Goal: Book appointment/travel/reservation

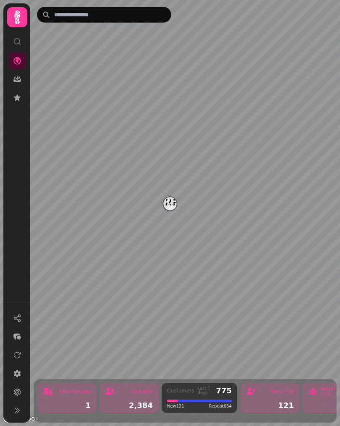
click at [167, 201] on img "Starfish Loves Coffee" at bounding box center [169, 203] width 13 height 13
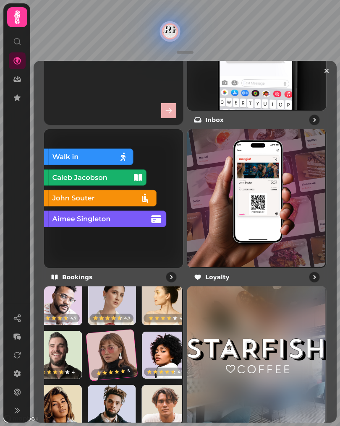
scroll to position [441, 0]
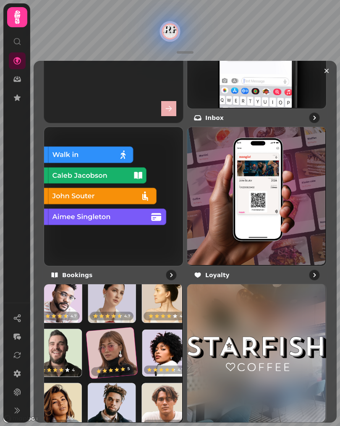
click at [93, 199] on img at bounding box center [112, 195] width 139 height 139
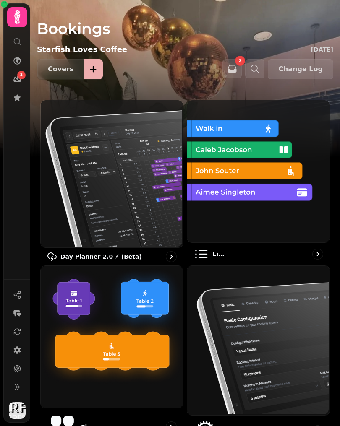
click at [222, 209] on img at bounding box center [257, 170] width 142 height 142
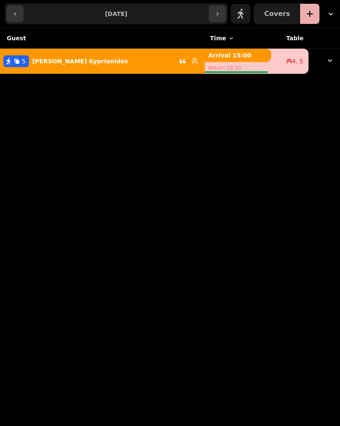
click at [21, 16] on button "button" at bounding box center [15, 13] width 17 height 17
type input "**********"
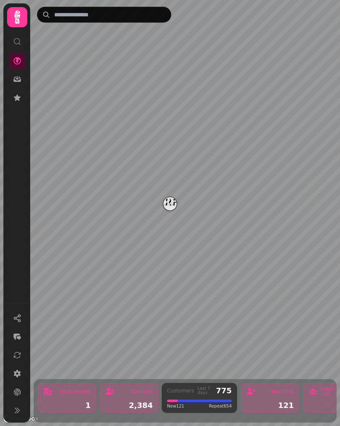
click at [170, 207] on img "Starfish Loves Coffee" at bounding box center [169, 203] width 13 height 13
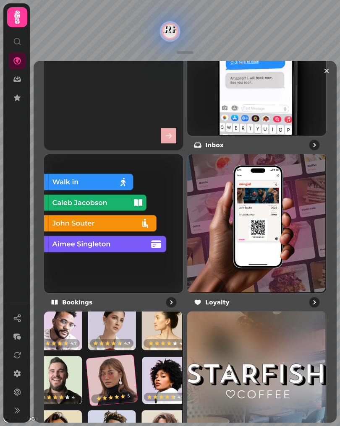
scroll to position [416, 0]
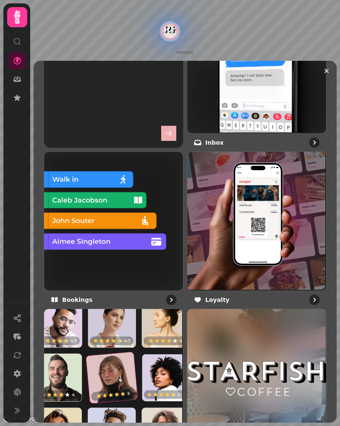
click at [100, 214] on img at bounding box center [112, 220] width 139 height 139
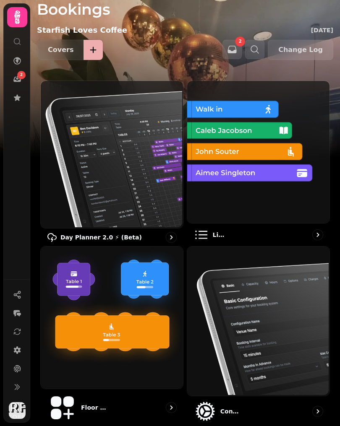
scroll to position [18, 0]
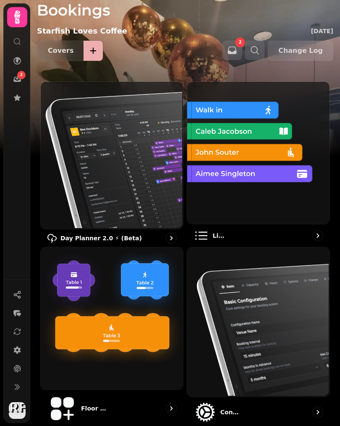
click at [116, 288] on img at bounding box center [111, 318] width 142 height 142
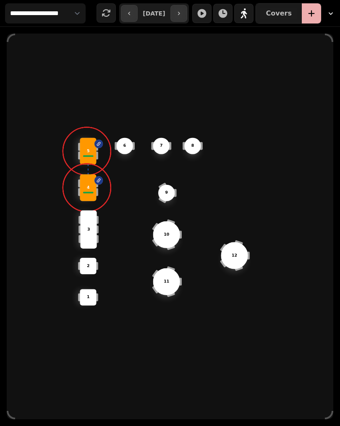
click at [92, 153] on div "5" at bounding box center [88, 151] width 26 height 6
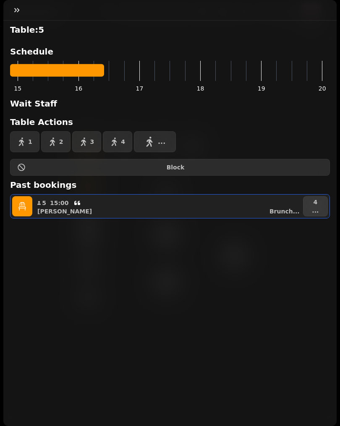
click at [113, 211] on div "Andrew Brunch ..." at bounding box center [171, 211] width 260 height 8
select select "**********"
select select "*"
select select "****"
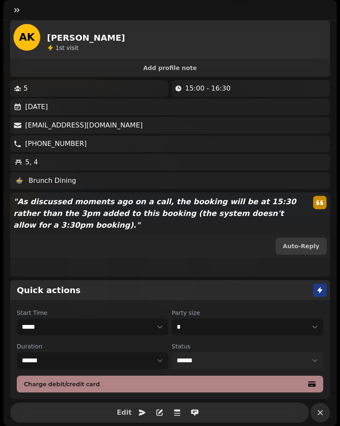
click at [187, 358] on select "**********" at bounding box center [246, 360] width 151 height 17
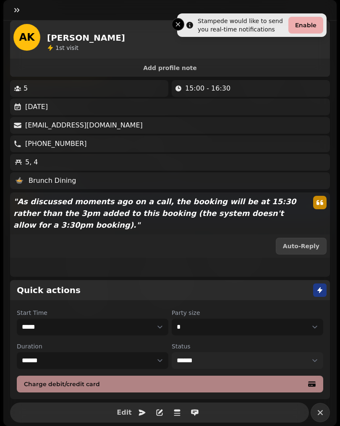
select select "********"
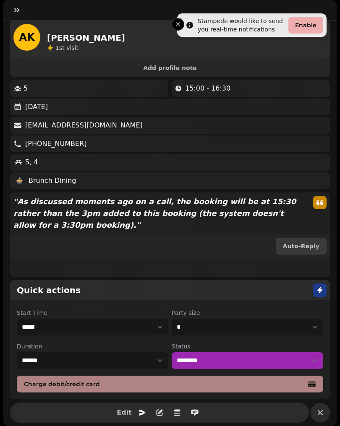
click at [175, 31] on div "AK Andrew Kyprianides 1 st visit" at bounding box center [169, 38] width 319 height 35
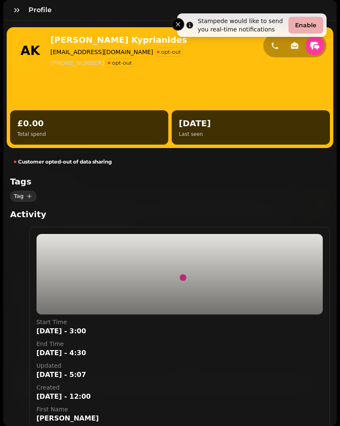
click at [176, 28] on div "AK Andrew Kyprianides a14kyp@hotmail.com opt-out +447903145573 opt-out" at bounding box center [169, 49] width 319 height 44
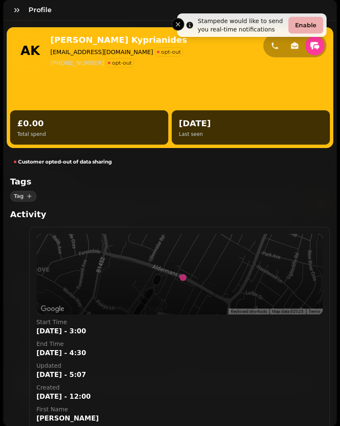
click at [180, 26] on div "AK Andrew Kyprianides a14kyp@hotmail.com opt-out +447903145573 opt-out £0.00 To…" at bounding box center [169, 277] width 333 height 512
click at [174, 19] on div "Profile" at bounding box center [169, 10] width 333 height 21
click at [177, 26] on div "AK Andrew Kyprianides a14kyp@hotmail.com opt-out +447903145573 opt-out £0.00 To…" at bounding box center [169, 277] width 333 height 512
click at [301, 27] on div "AK Andrew Kyprianides a14kyp@hotmail.com opt-out +447903145573 opt-out £0.00 To…" at bounding box center [169, 277] width 333 height 512
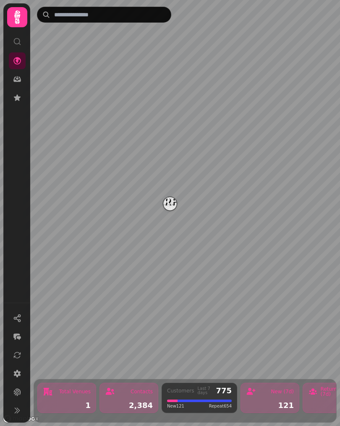
click at [168, 209] on img "Starfish Loves Coffee" at bounding box center [169, 203] width 13 height 13
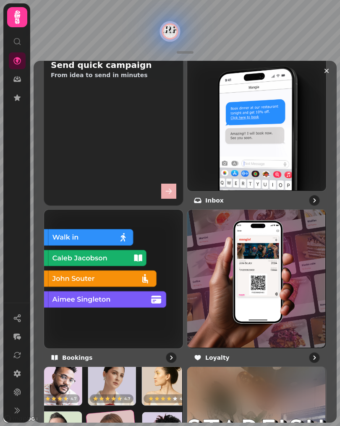
scroll to position [357, 0]
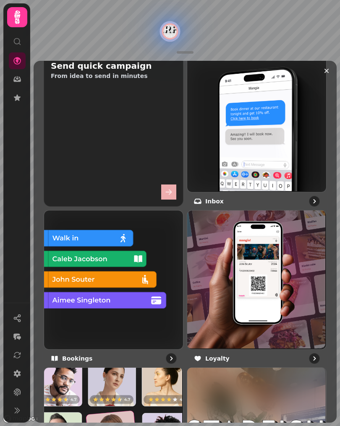
click at [94, 293] on img at bounding box center [112, 279] width 139 height 139
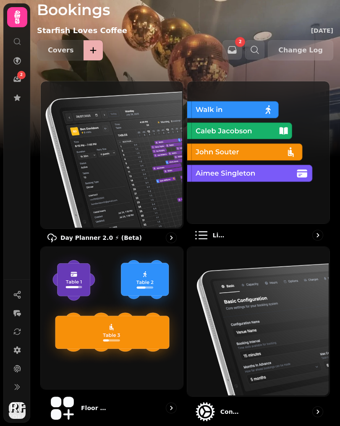
scroll to position [18, 0]
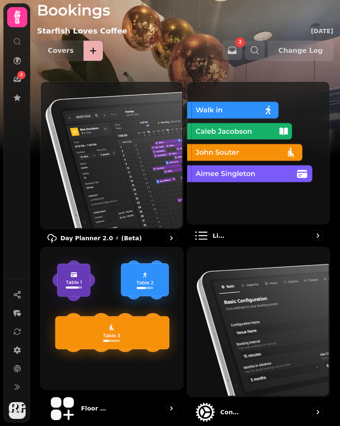
click at [101, 301] on img at bounding box center [111, 318] width 142 height 142
